Goal: Information Seeking & Learning: Learn about a topic

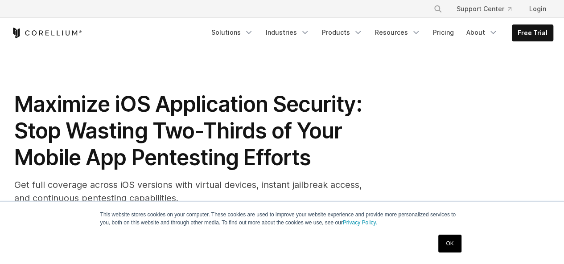
click at [446, 238] on link "OK" at bounding box center [449, 244] width 23 height 18
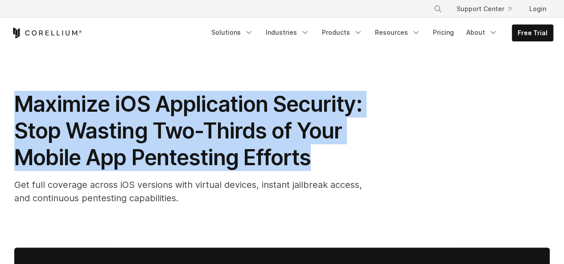
drag, startPoint x: 25, startPoint y: 106, endPoint x: 308, endPoint y: 156, distance: 287.3
click at [308, 156] on span "Maximize iOS Application Security: Stop Wasting Two-Thirds of Your Mobile App P…" at bounding box center [187, 131] width 347 height 80
click at [449, 35] on link "Pricing" at bounding box center [443, 33] width 32 height 16
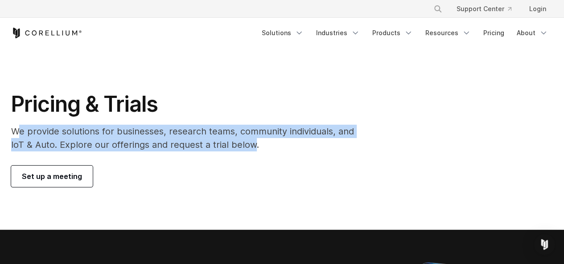
drag, startPoint x: 20, startPoint y: 131, endPoint x: 252, endPoint y: 149, distance: 233.2
click at [252, 149] on p "We provide solutions for businesses, research teams, community individuals, and…" at bounding box center [188, 138] width 355 height 27
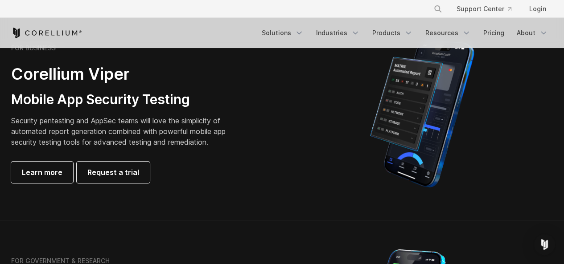
scroll to position [178, 0]
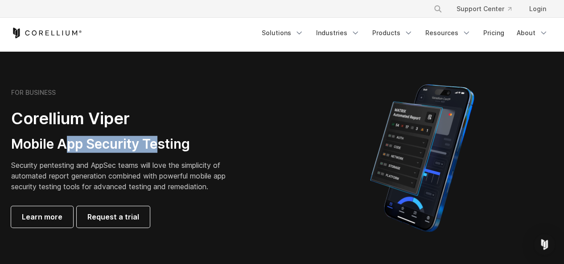
drag, startPoint x: 68, startPoint y: 148, endPoint x: 159, endPoint y: 145, distance: 91.8
click at [159, 145] on h3 "Mobile App Security Testing" at bounding box center [125, 144] width 228 height 17
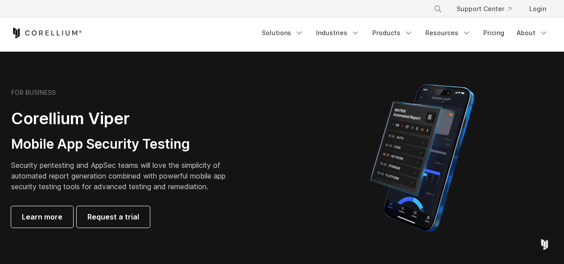
click at [143, 182] on p "Security pentesting and AppSec teams will love the simplicity of automated repo…" at bounding box center [125, 176] width 228 height 32
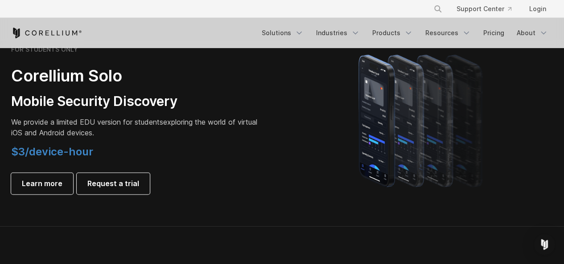
scroll to position [624, 0]
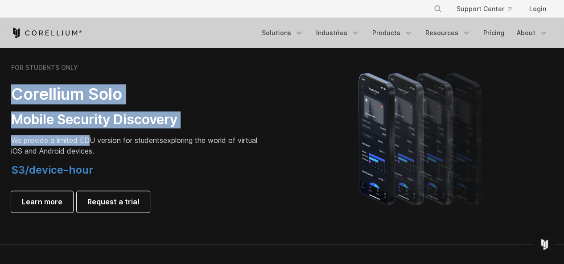
drag, startPoint x: 14, startPoint y: 94, endPoint x: 90, endPoint y: 129, distance: 83.3
click at [90, 129] on div "FOR STUDENTS ONLY Corellium Solo Mobile Security Discovery We provide a limited…" at bounding box center [135, 138] width 249 height 149
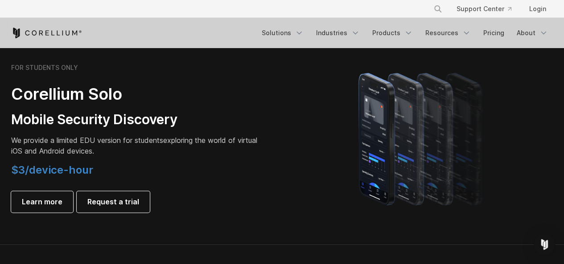
click at [94, 141] on span "We provide a limited EDU version for students" at bounding box center [87, 140] width 152 height 9
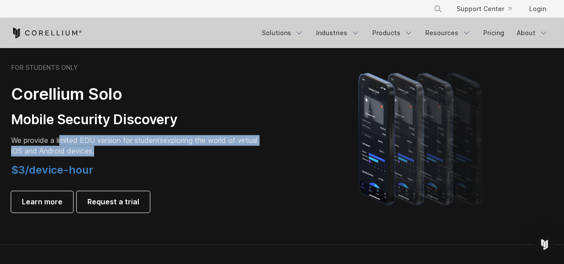
drag, startPoint x: 61, startPoint y: 141, endPoint x: 130, endPoint y: 153, distance: 70.6
click at [130, 153] on p "We provide a limited EDU version for students exploring the world of virtual iO…" at bounding box center [135, 145] width 249 height 21
drag, startPoint x: 130, startPoint y: 153, endPoint x: 22, endPoint y: 136, distance: 109.6
click at [22, 136] on p "We provide a limited EDU version for students exploring the world of virtual iO…" at bounding box center [135, 145] width 249 height 21
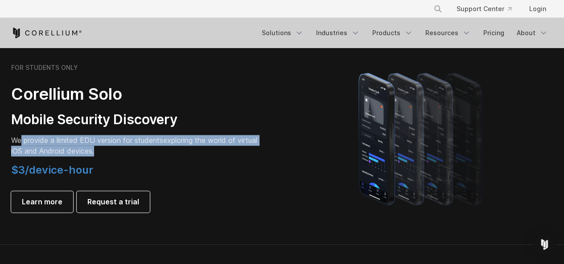
click at [102, 148] on p "We provide a limited EDU version for students exploring the world of virtual iO…" at bounding box center [135, 145] width 249 height 21
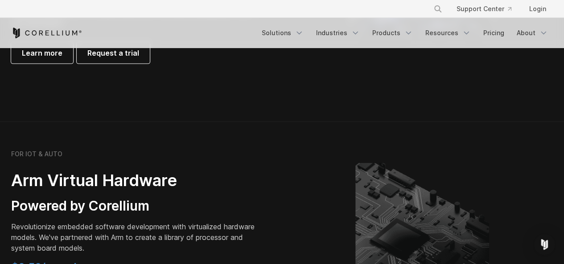
scroll to position [1025, 0]
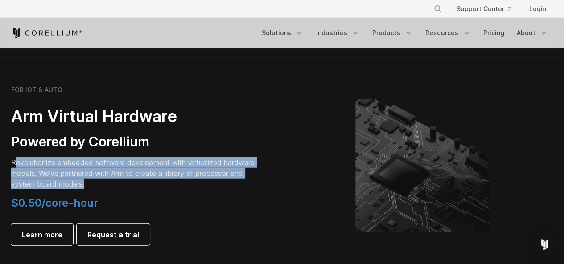
drag, startPoint x: 13, startPoint y: 161, endPoint x: 96, endPoint y: 188, distance: 87.1
click at [96, 188] on p "Revolutionize embedded software development with virtualized hardware models. W…" at bounding box center [135, 173] width 249 height 32
click at [67, 178] on p "Revolutionize embedded software development with virtualized hardware models. W…" at bounding box center [135, 173] width 249 height 32
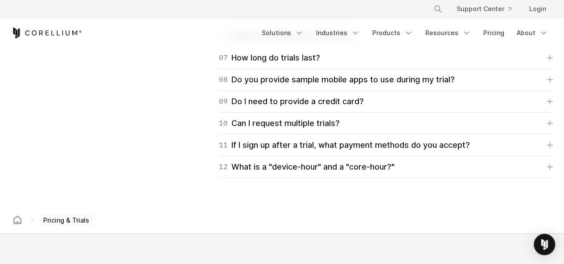
scroll to position [1247, 0]
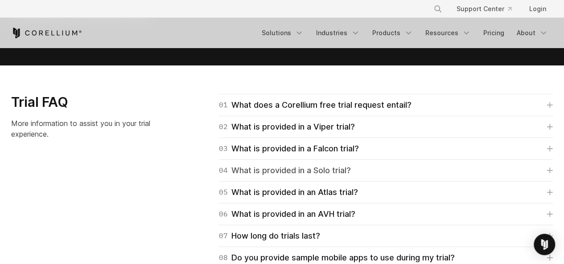
click at [288, 168] on div "04 What is provided in a Solo trial?" at bounding box center [285, 170] width 132 height 12
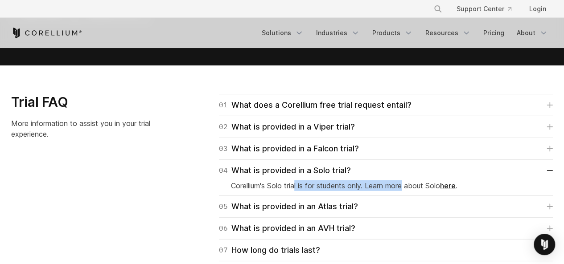
drag, startPoint x: 297, startPoint y: 185, endPoint x: 405, endPoint y: 185, distance: 108.7
click at [405, 185] on p "Corellium's Solo trial is for students only. Learn more about Solo here ." at bounding box center [386, 185] width 310 height 11
click at [414, 183] on p "Corellium's Solo trial is for students only. Learn more about Solo here ." at bounding box center [386, 185] width 310 height 11
click at [454, 186] on link "here" at bounding box center [448, 185] width 16 height 9
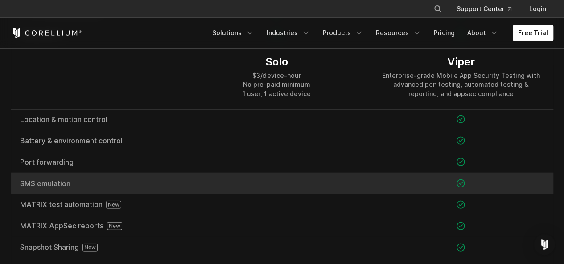
scroll to position [1025, 0]
